Goal: Information Seeking & Learning: Learn about a topic

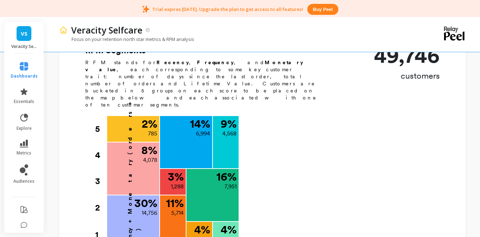
scroll to position [311, 0]
click at [78, 126] on div "RFM Segments RFM stands for Recency , Frequency , and Monetary value , each cor…" at bounding box center [262, 238] width 407 height 386
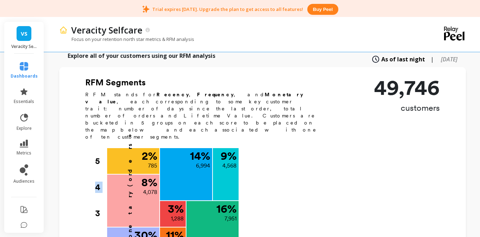
scroll to position [279, 0]
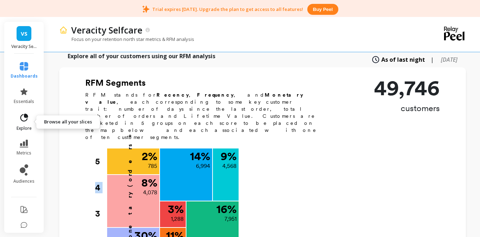
click at [27, 126] on span "explore" at bounding box center [24, 129] width 15 height 6
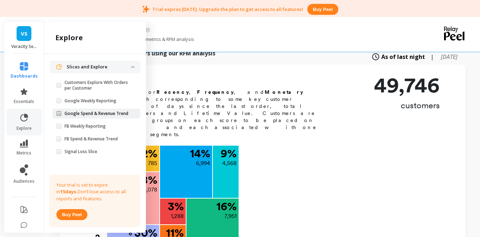
scroll to position [0, 0]
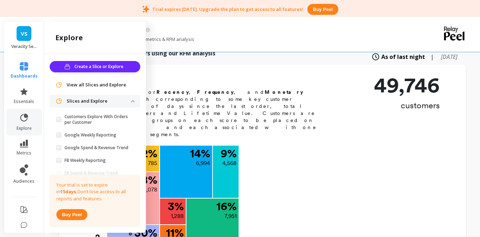
click at [108, 84] on span "View all Slices and Explore" at bounding box center [97, 84] width 60 height 7
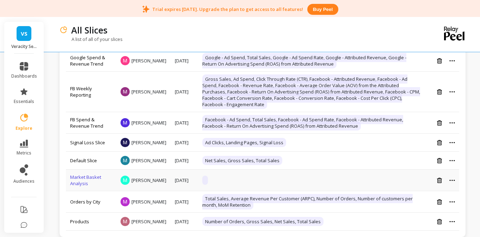
scroll to position [193, 0]
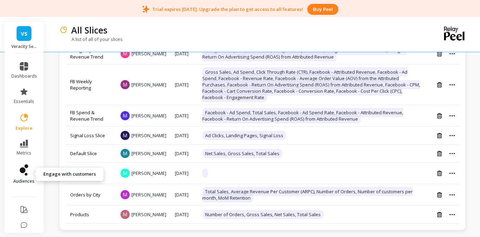
click at [27, 172] on icon at bounding box center [24, 169] width 8 height 11
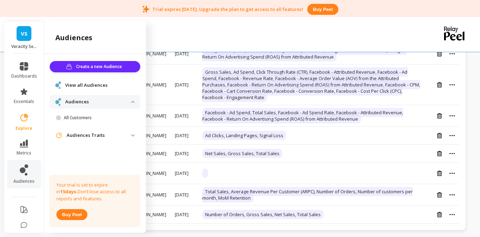
click at [90, 135] on p "Audiences Traits" at bounding box center [99, 135] width 65 height 7
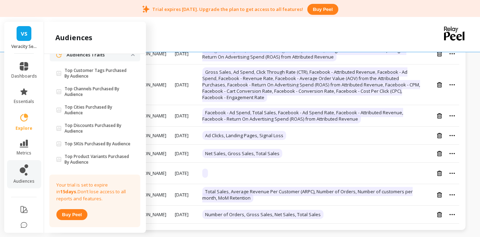
scroll to position [98, 0]
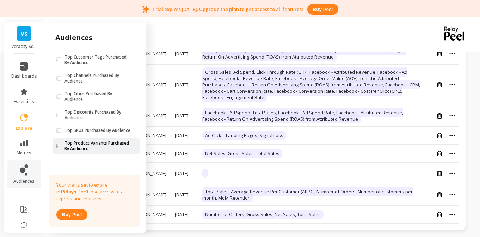
click at [107, 147] on p "Top Product Variants Purchased By Audience" at bounding box center [98, 145] width 67 height 11
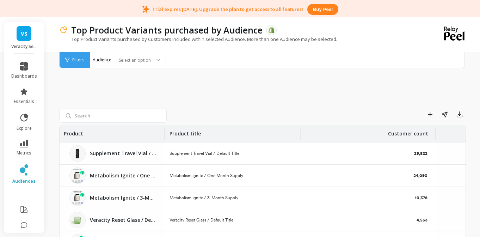
click at [38, 95] on li "essentials" at bounding box center [24, 95] width 34 height 25
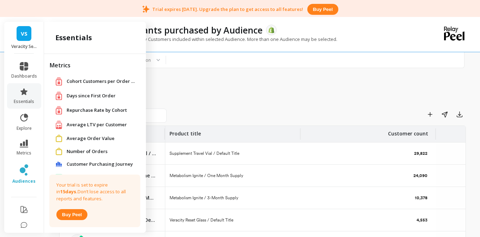
click at [101, 112] on span "Repurchase Rate by Cohort" at bounding box center [97, 110] width 60 height 7
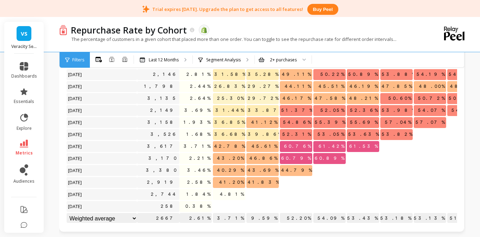
scroll to position [68, 0]
click at [299, 60] on div at bounding box center [302, 60] width 8 height 16
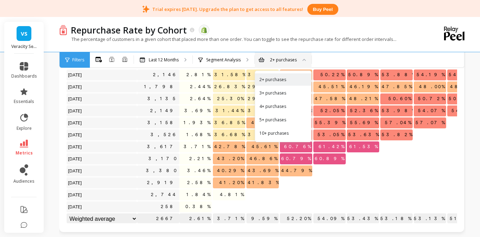
click at [328, 56] on div "All Months Single Cohort Combined Cohorts Last 12 Months Segment Analysis 2+ pu…" at bounding box center [292, 60] width 405 height 16
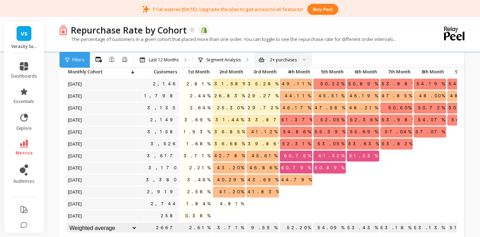
scroll to position [60, 0]
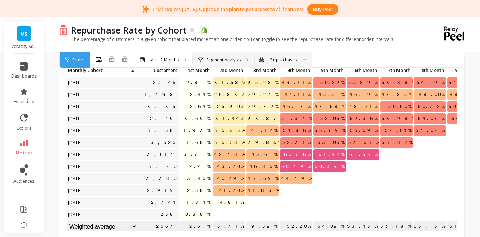
click at [241, 58] on div "Segment Analysis" at bounding box center [224, 60] width 62 height 16
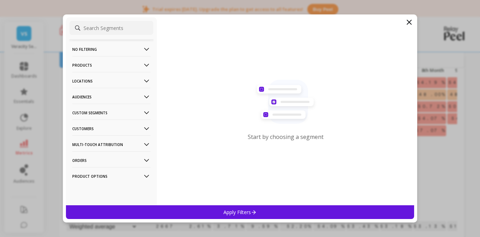
click at [410, 22] on icon at bounding box center [409, 22] width 4 height 4
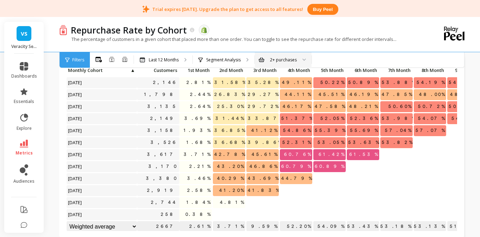
scroll to position [0, 0]
